Goal: Task Accomplishment & Management: Manage account settings

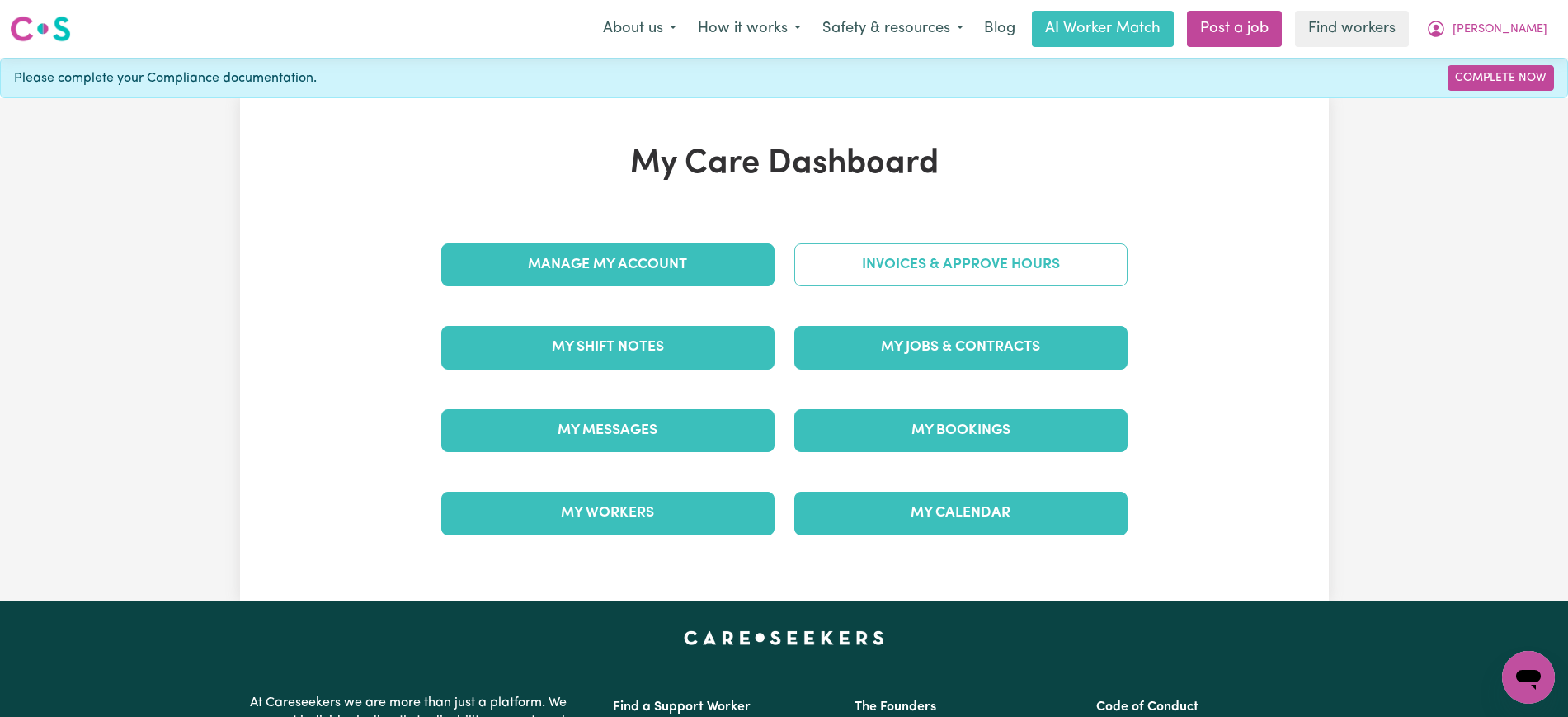
click at [801, 267] on link "Invoices & Approve Hours" at bounding box center [961, 265] width 333 height 43
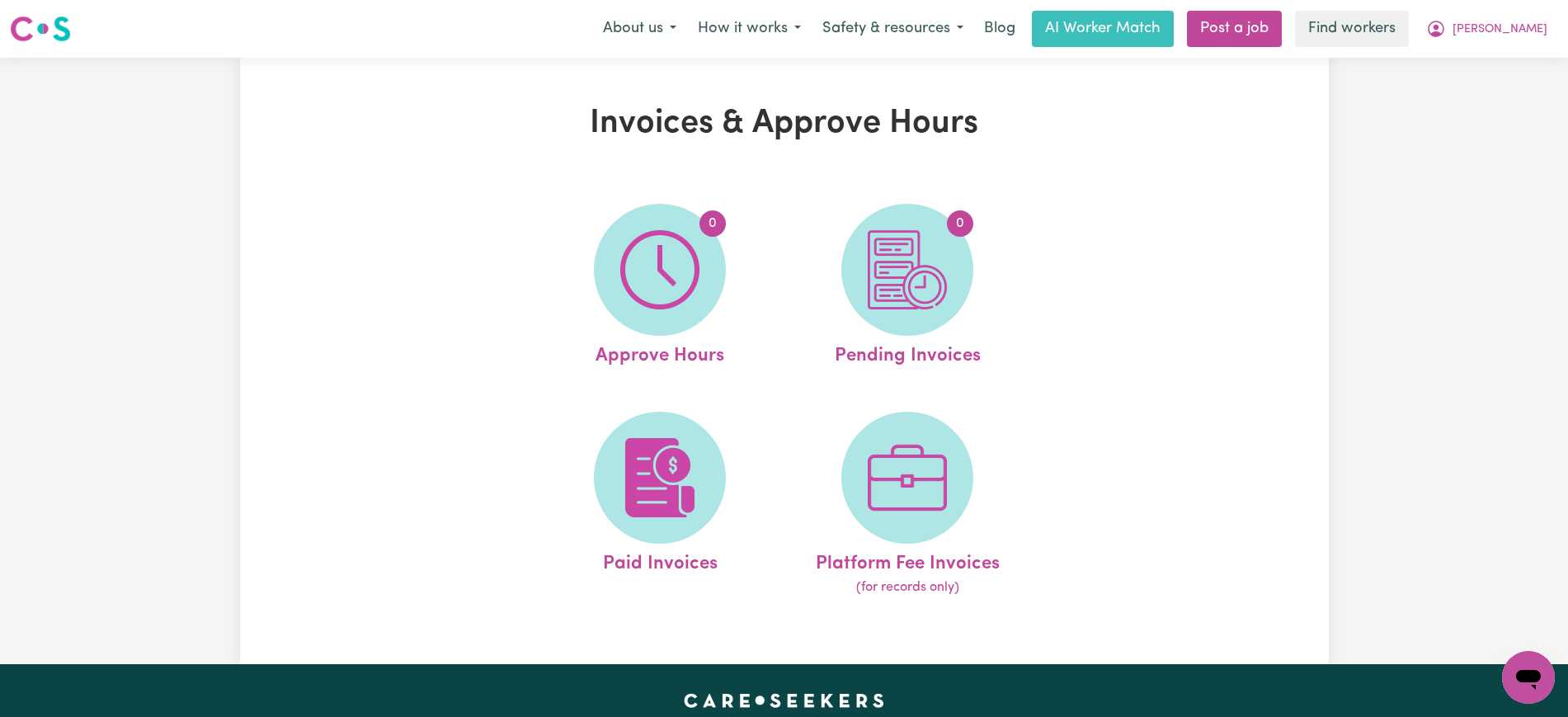
click at [686, 279] on img at bounding box center [660, 270] width 79 height 79
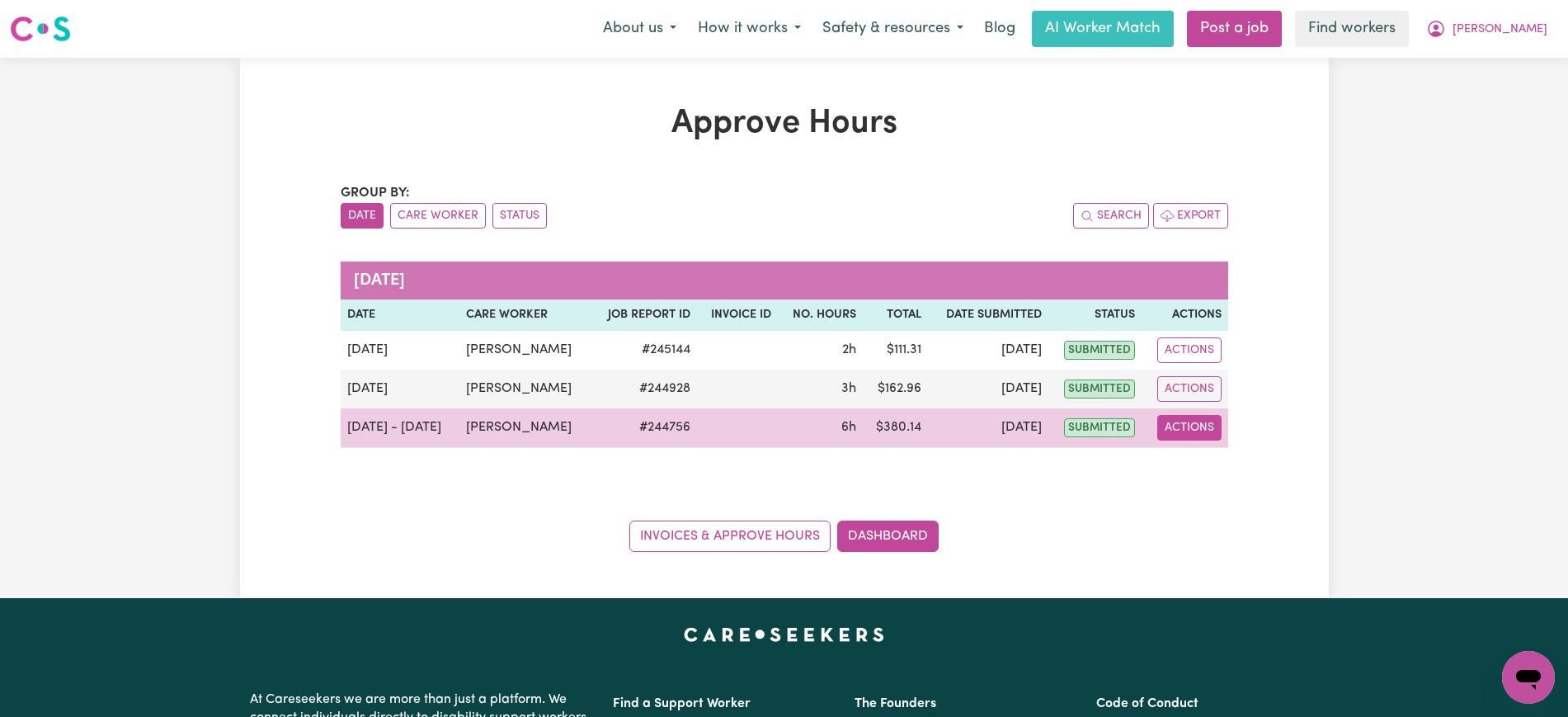
click at [1199, 429] on button "Actions" at bounding box center [1189, 428] width 65 height 26
click at [1210, 460] on link "View Job Report" at bounding box center [1231, 466] width 141 height 33
select select "pm"
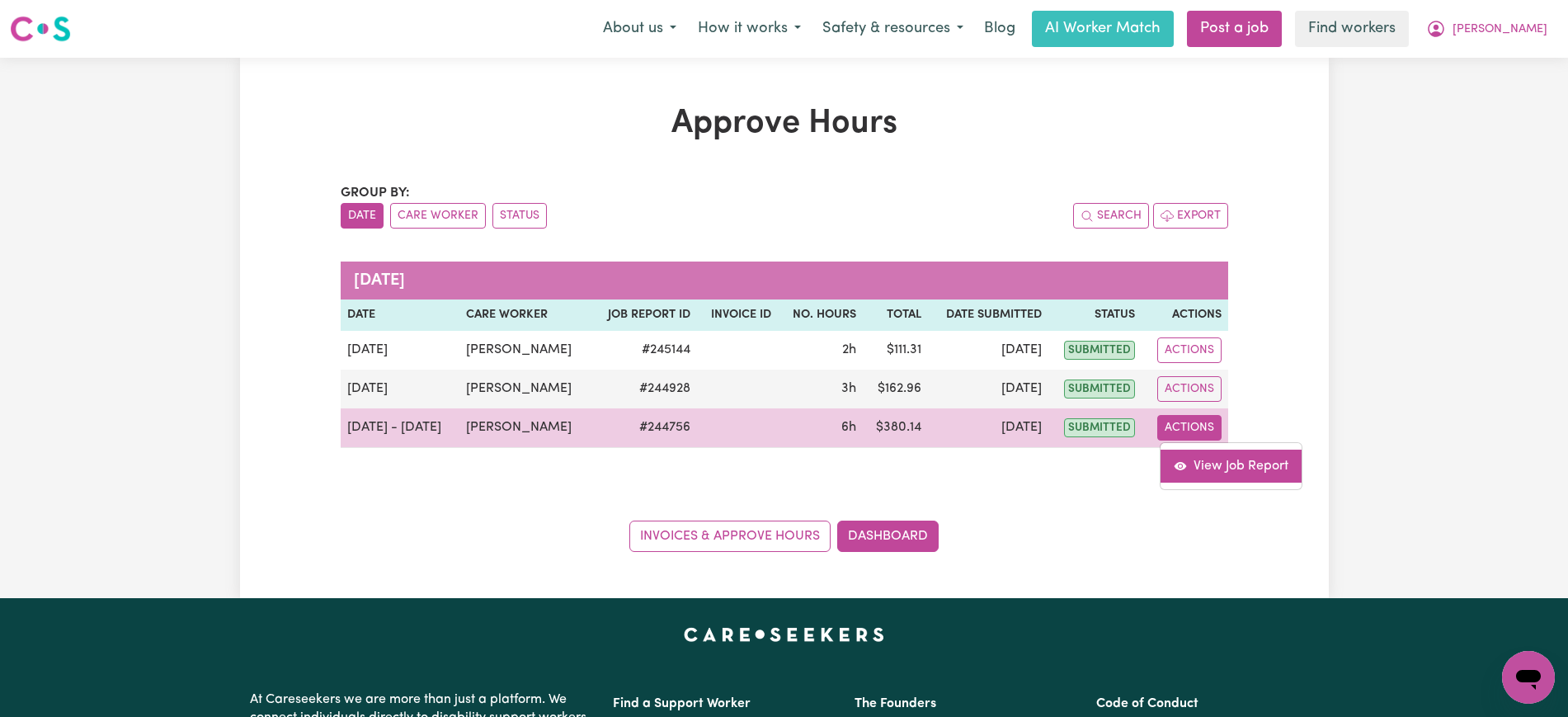
select select "pm"
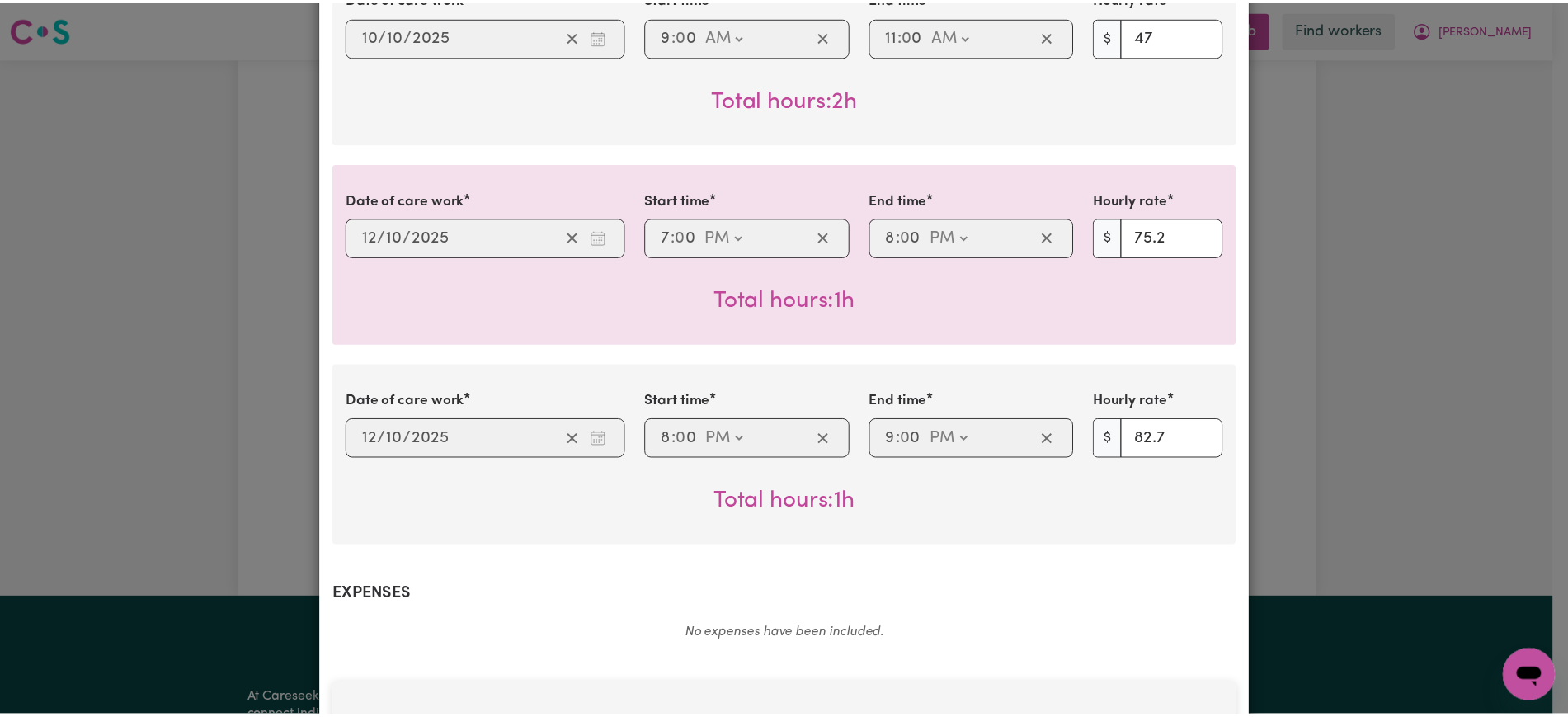
scroll to position [1183, 0]
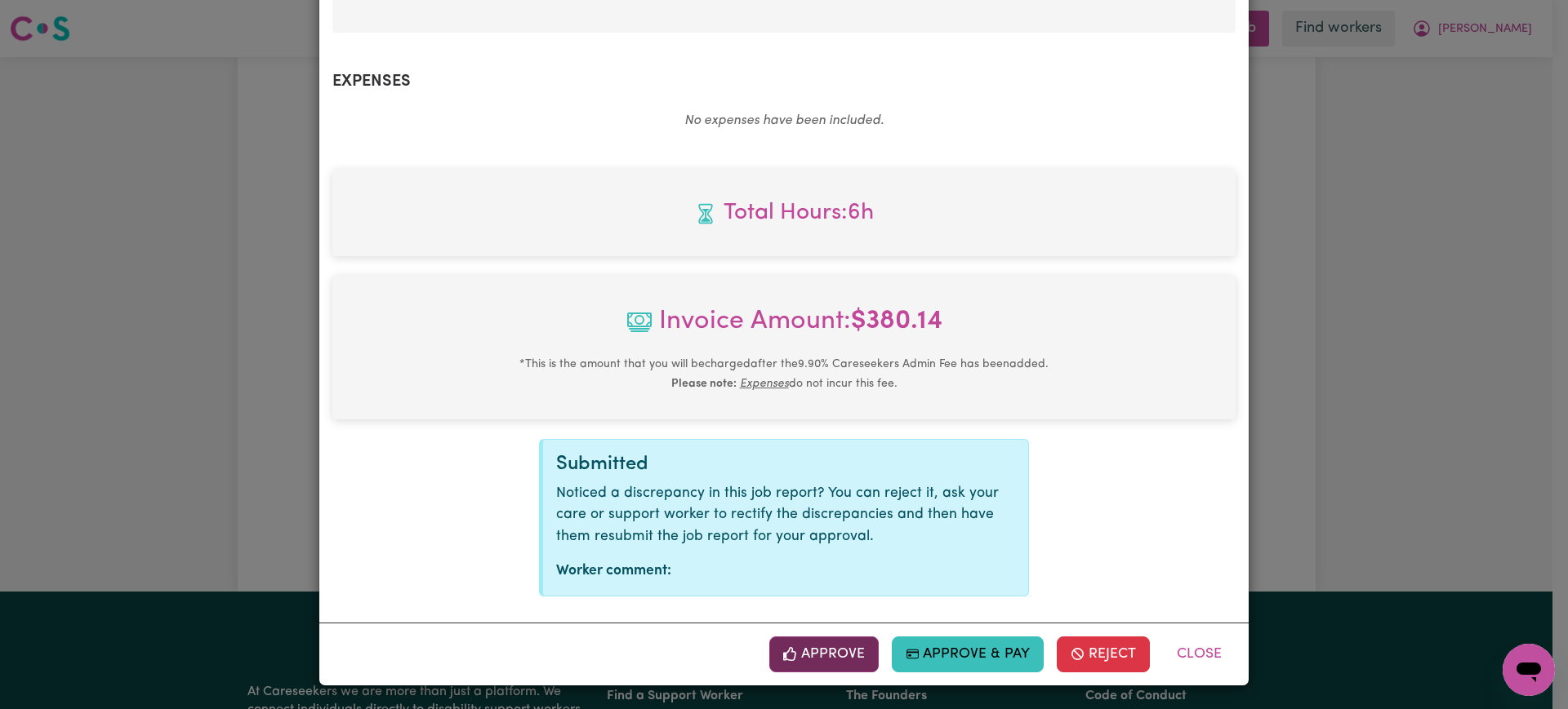
click at [823, 663] on button "Approve" at bounding box center [824, 655] width 110 height 36
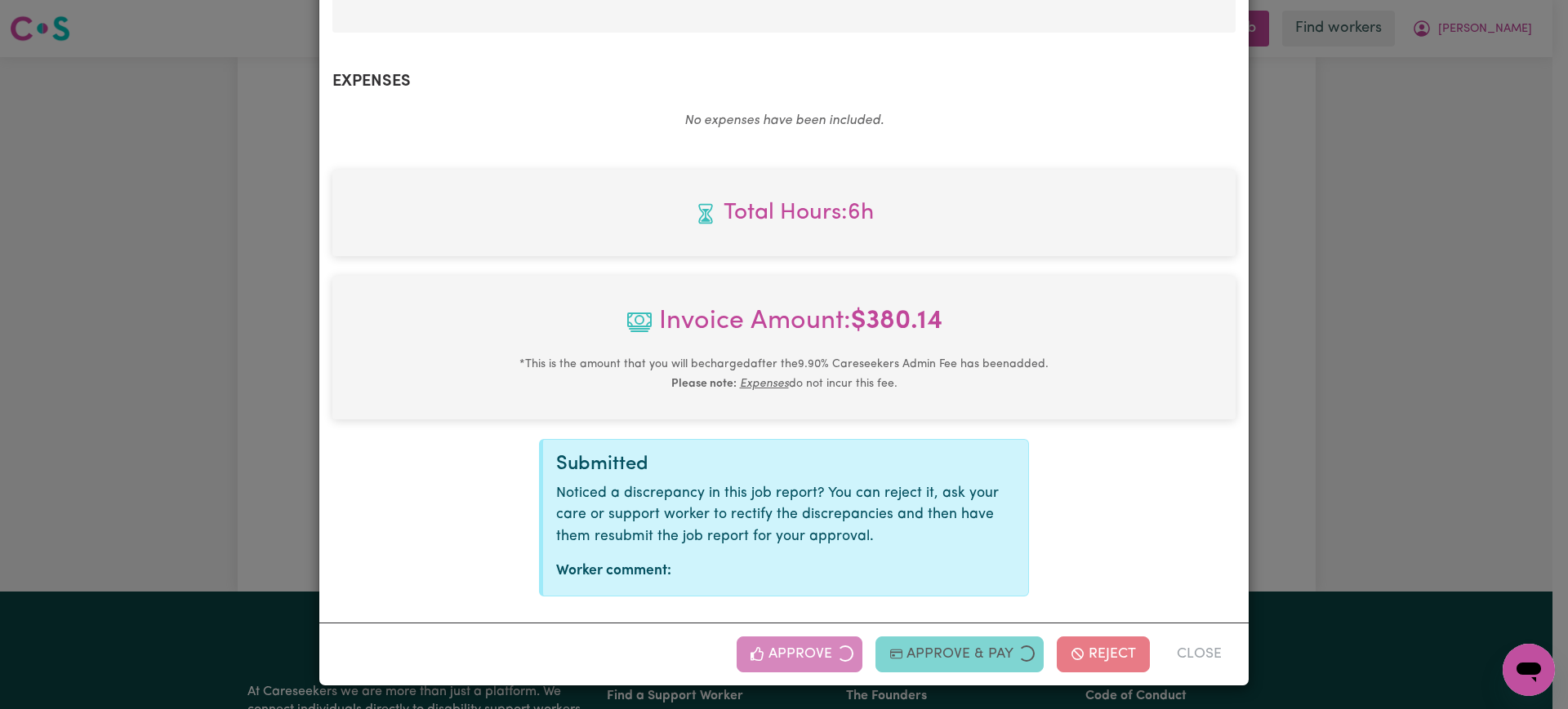
click at [1407, 395] on div "Job Report # 244756 - [PERSON_NAME] Summary Job report # 244756 Client name: [P…" at bounding box center [784, 354] width 1568 height 709
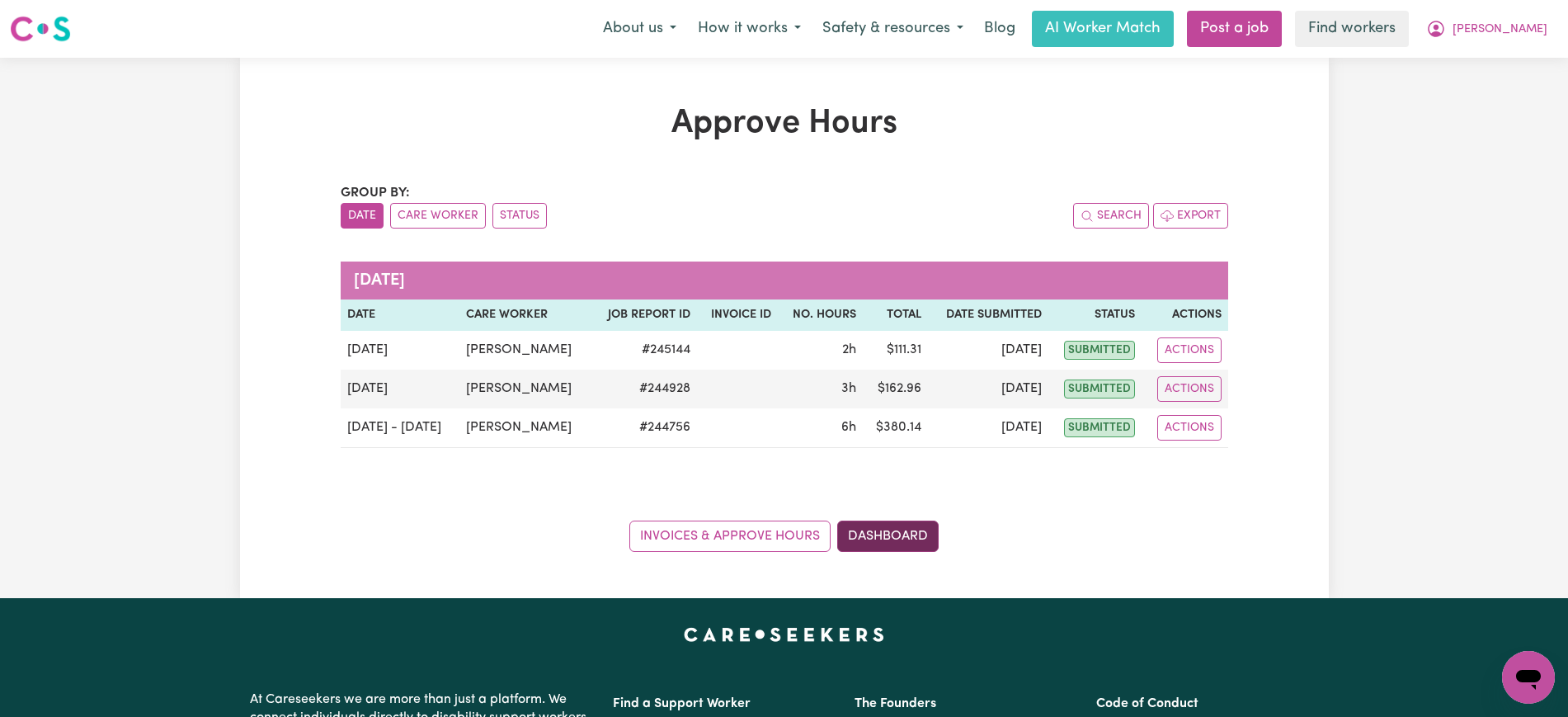
click at [885, 527] on link "Dashboard" at bounding box center [887, 537] width 101 height 32
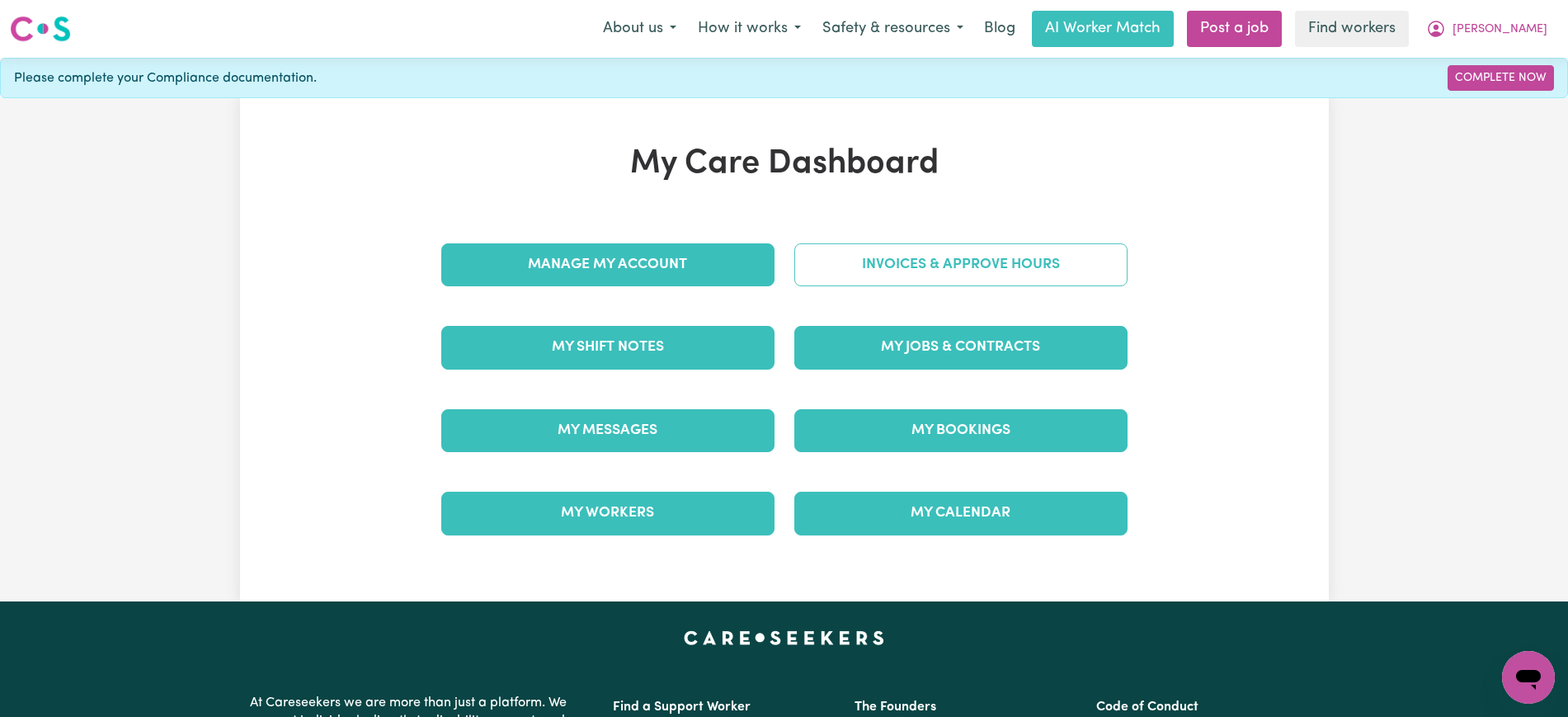
click at [911, 266] on link "Invoices & Approve Hours" at bounding box center [961, 265] width 333 height 43
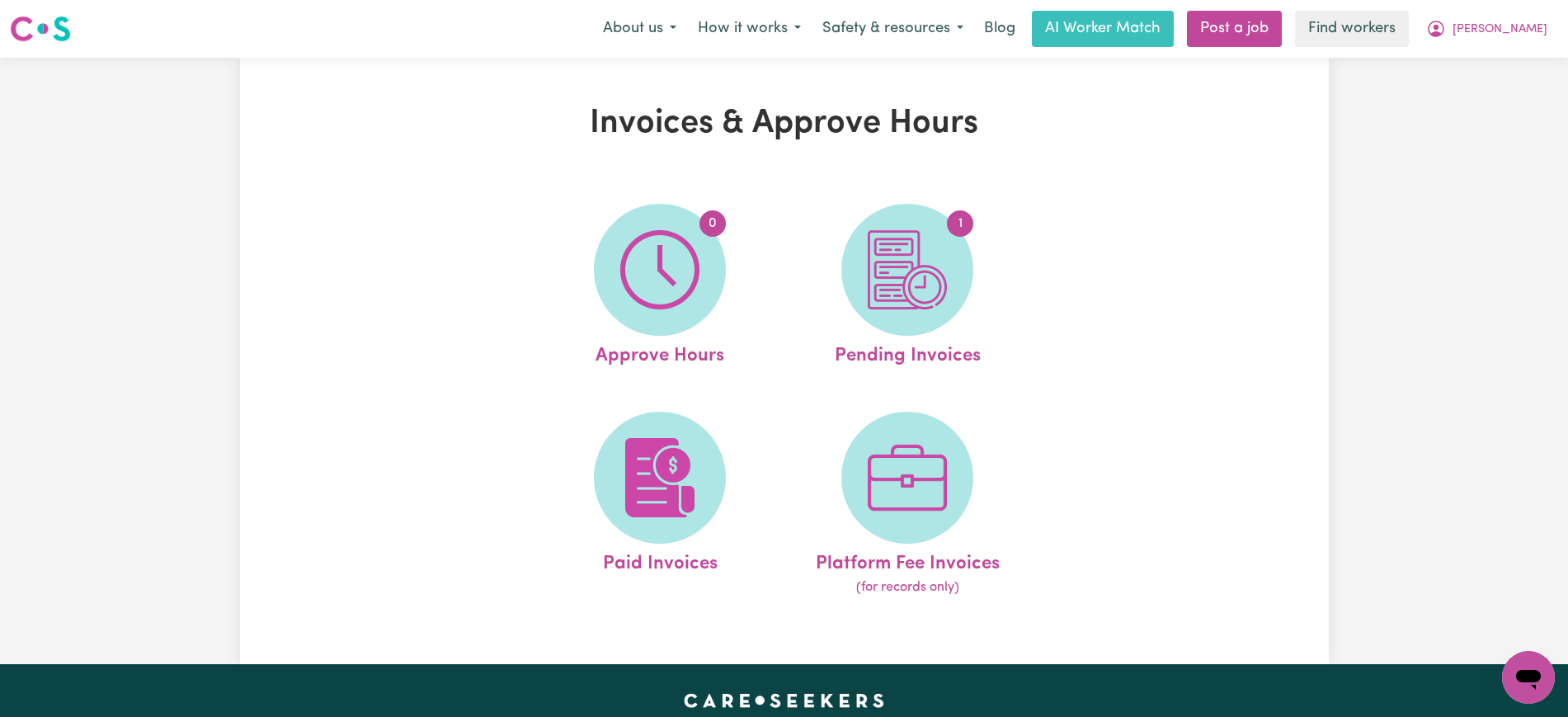
click at [928, 286] on img at bounding box center [907, 270] width 79 height 79
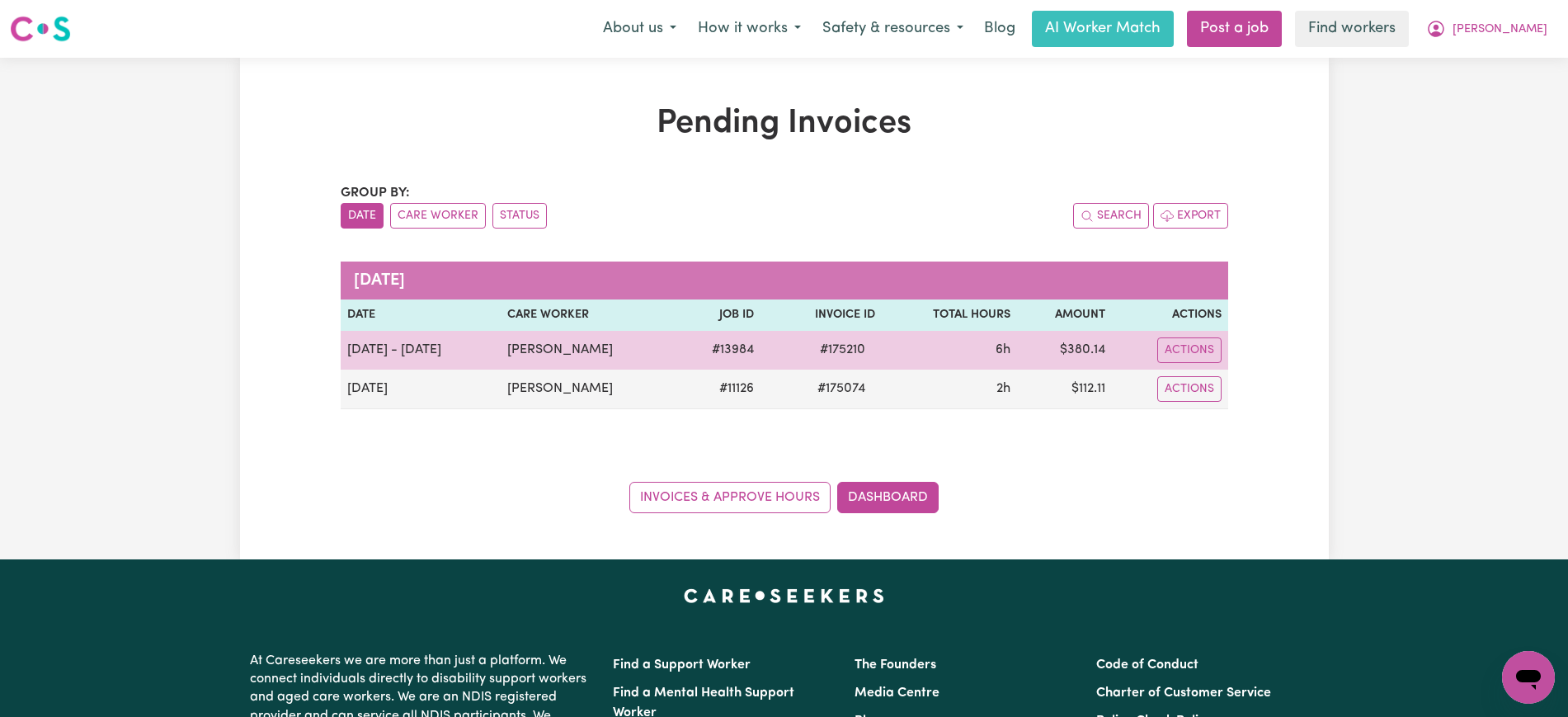
click at [835, 350] on span "# 175210" at bounding box center [843, 350] width 65 height 20
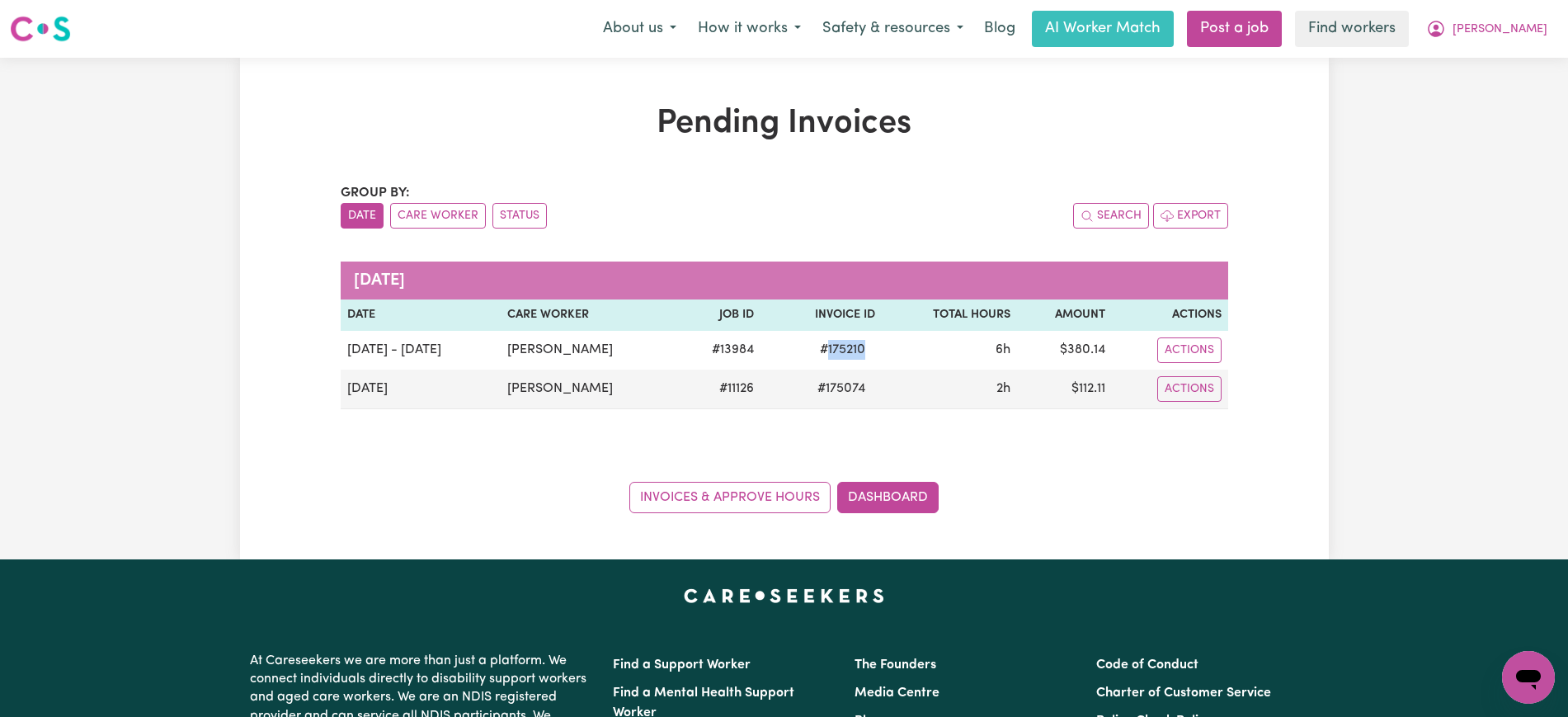
copy span "175210"
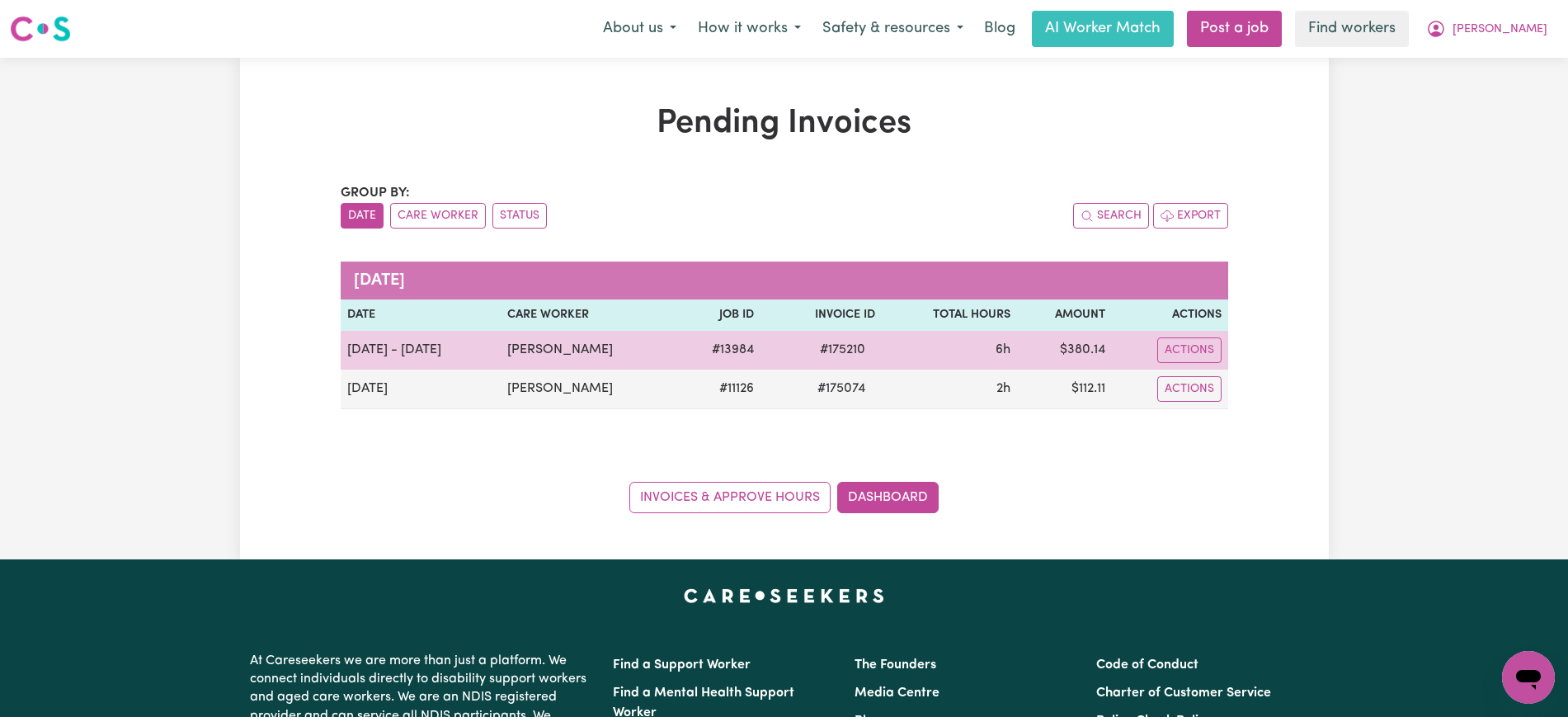
click at [1073, 346] on td "$ 380.14" at bounding box center [1064, 351] width 95 height 39
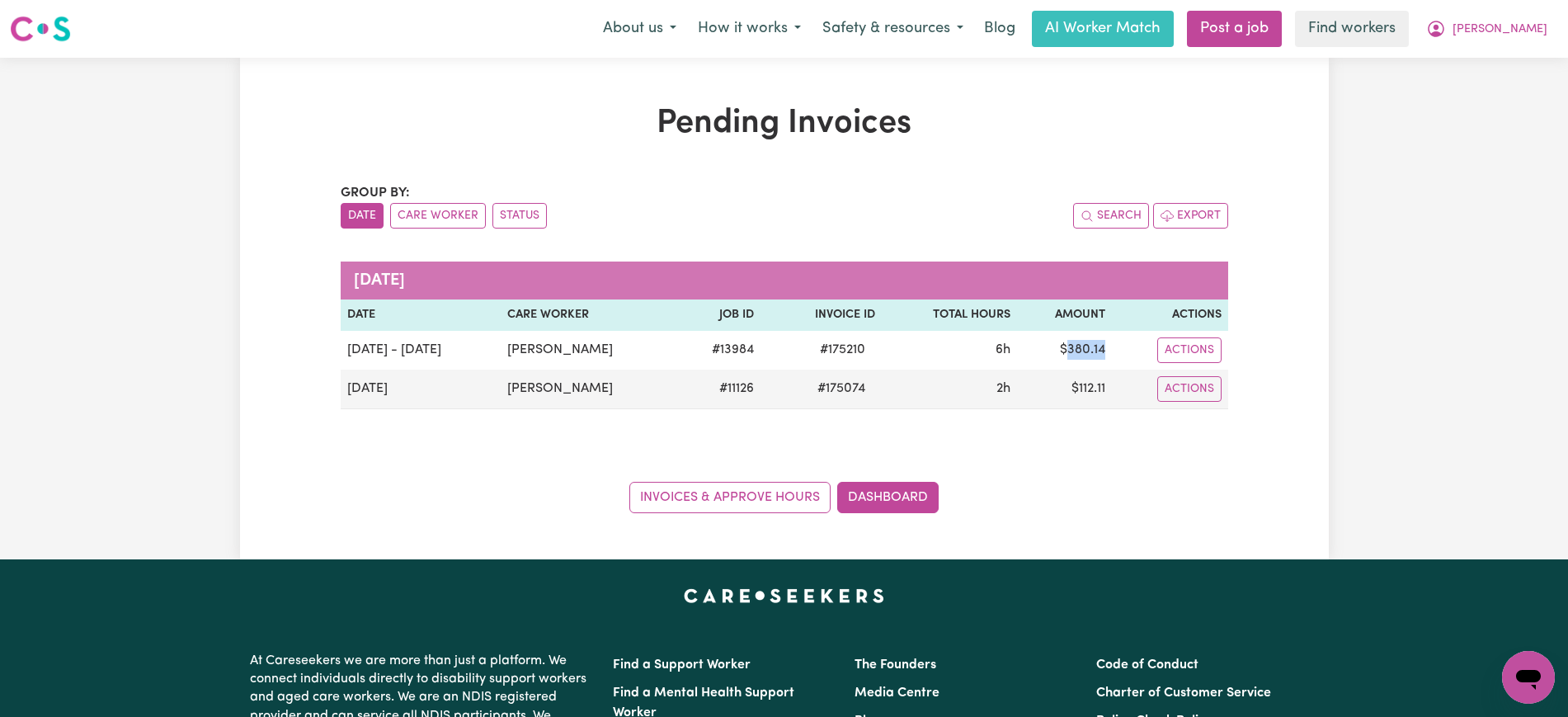
drag, startPoint x: 1073, startPoint y: 346, endPoint x: 1206, endPoint y: 294, distance: 142.8
click at [1073, 346] on td "$ 380.14" at bounding box center [1064, 351] width 95 height 39
copy td "380.14"
click at [1447, 33] on icon "My Account" at bounding box center [1436, 29] width 20 height 20
click at [1493, 87] on link "Logout" at bounding box center [1492, 94] width 130 height 32
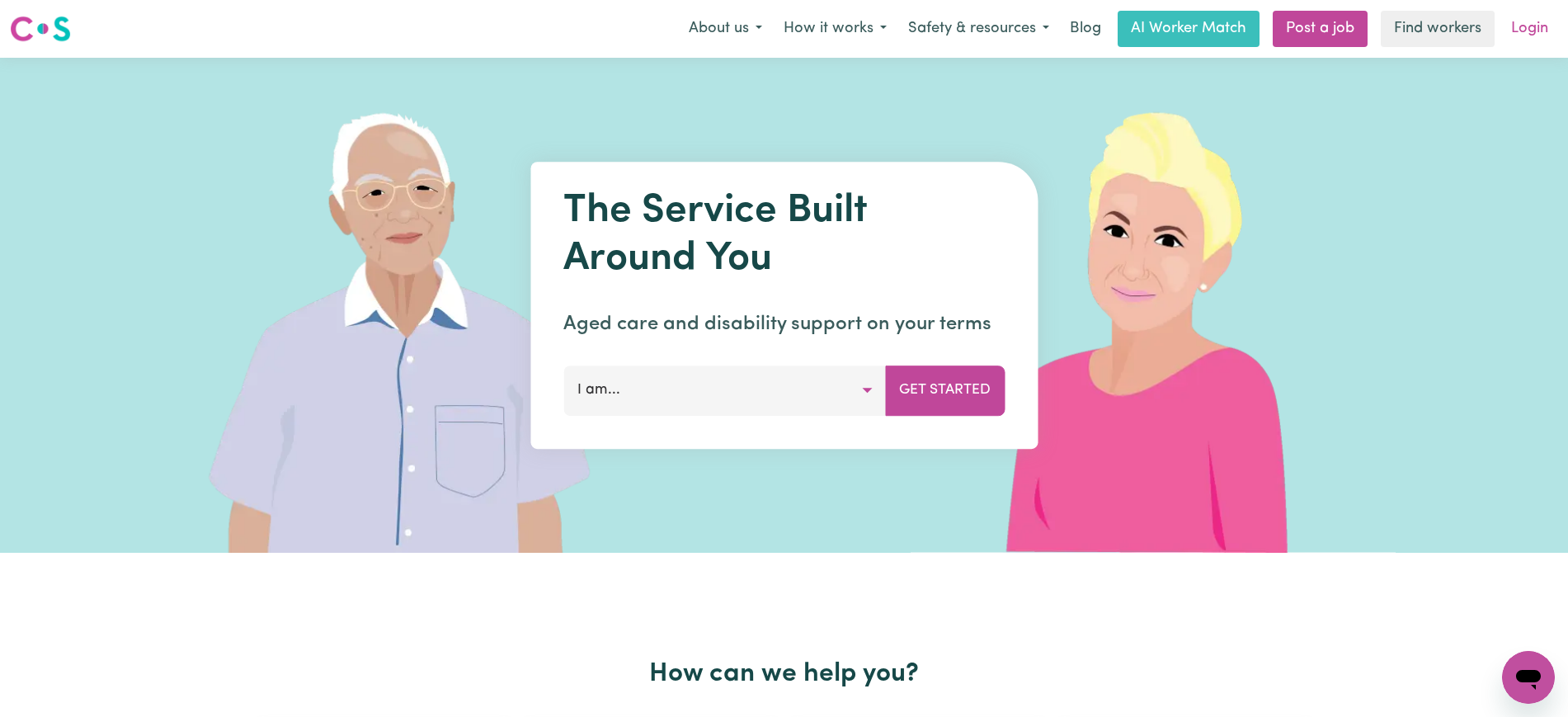
drag, startPoint x: 1522, startPoint y: 32, endPoint x: 1582, endPoint y: 43, distance: 61.0
click at [1522, 32] on link "Login" at bounding box center [1529, 29] width 57 height 37
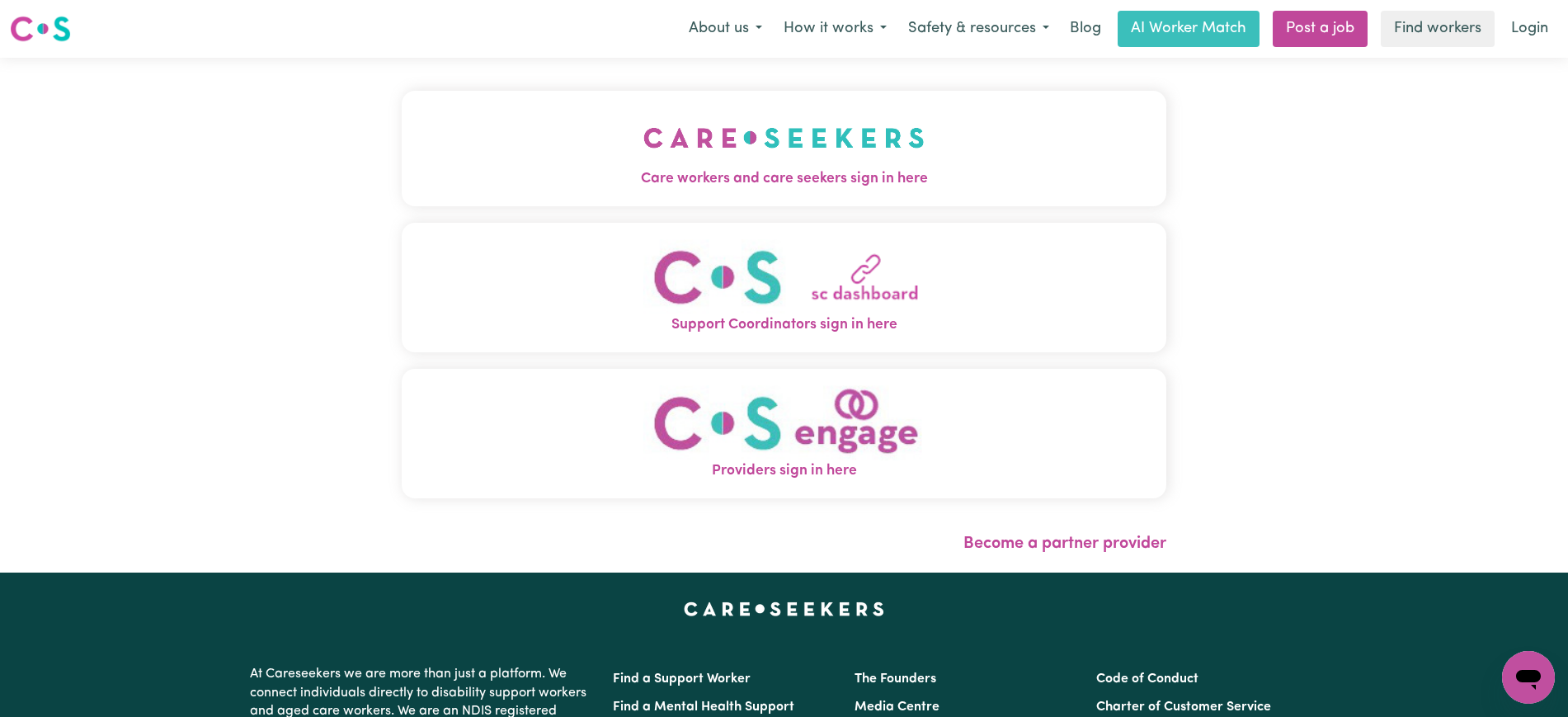
drag, startPoint x: 568, startPoint y: 175, endPoint x: 486, endPoint y: 123, distance: 97.1
click at [568, 176] on span "Care workers and care seekers sign in here" at bounding box center [784, 179] width 765 height 21
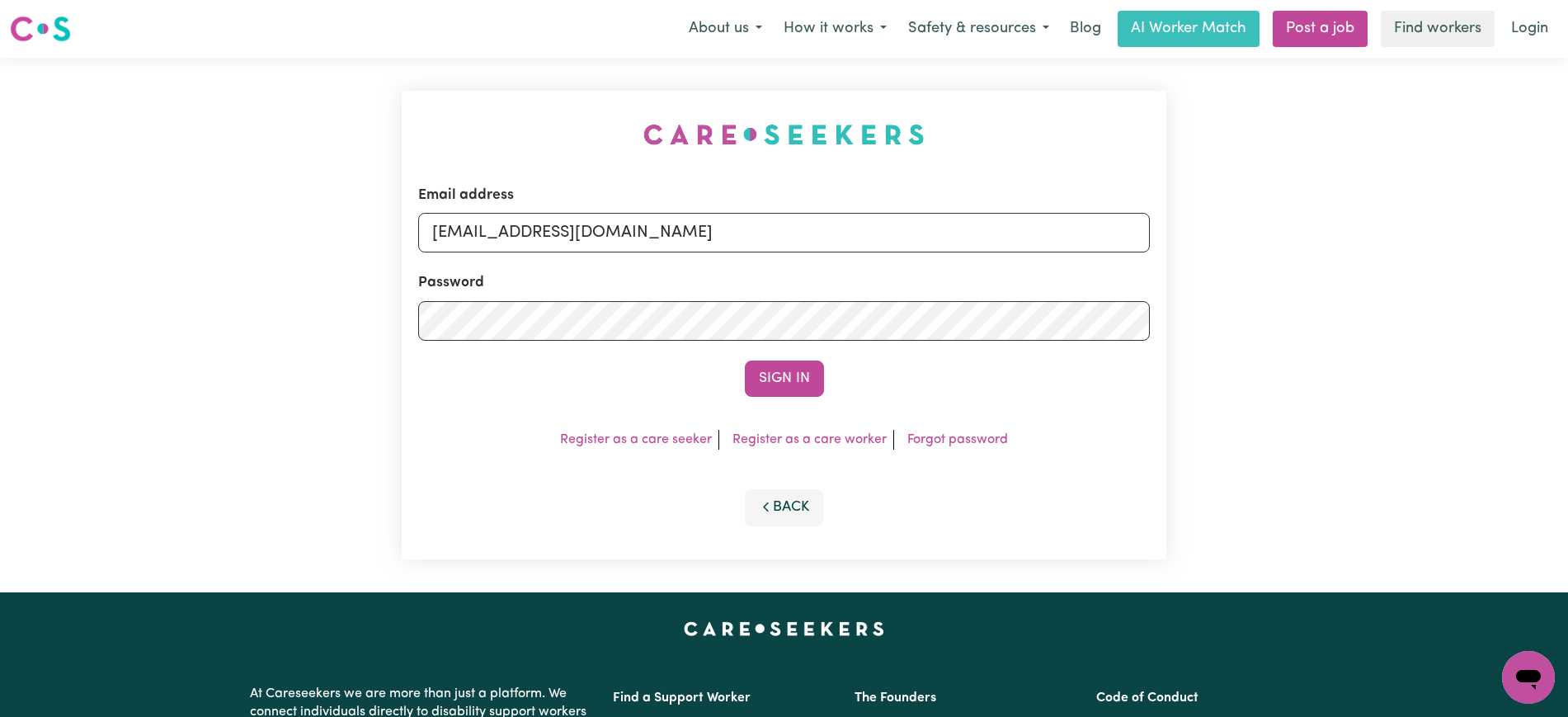
click at [474, 108] on div "Email address [EMAIL_ADDRESS][DOMAIN_NAME] Password Sign In Register as a care …" at bounding box center [784, 325] width 785 height 535
drag, startPoint x: 513, startPoint y: 231, endPoint x: 1290, endPoint y: 240, distance: 777.1
click at [1290, 240] on div "Email address [EMAIL_ADDRESS][DOMAIN_NAME] Password Sign In Register as a care …" at bounding box center [784, 325] width 1568 height 535
type input "[EMAIL_ADDRESS][DOMAIN_NAME]"
click at [745, 360] on button "Sign In" at bounding box center [785, 379] width 79 height 37
